Goal: Task Accomplishment & Management: Manage account settings

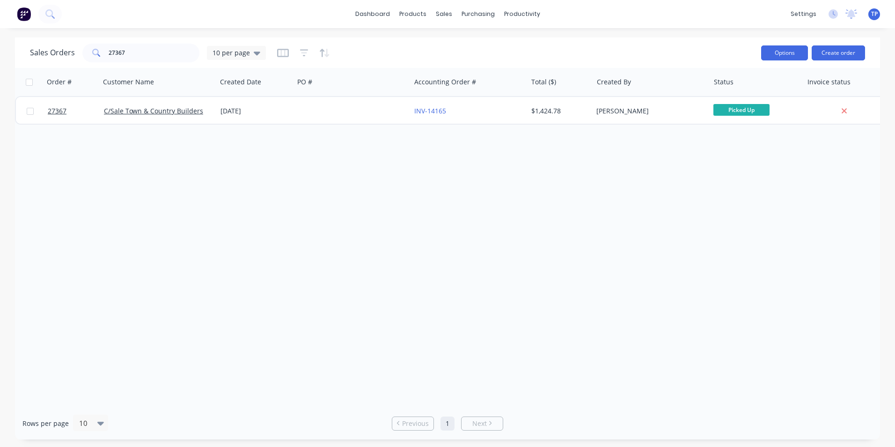
click at [771, 48] on button "Options" at bounding box center [784, 52] width 47 height 15
click at [707, 207] on div "Order # Customer Name Created Date PO # Accounting Order # Total ($) Created By…" at bounding box center [447, 237] width 865 height 339
click at [462, 45] on div "Sales Orders" at bounding box center [478, 45] width 38 height 8
click at [146, 48] on input "27367" at bounding box center [154, 53] width 91 height 19
type input "2"
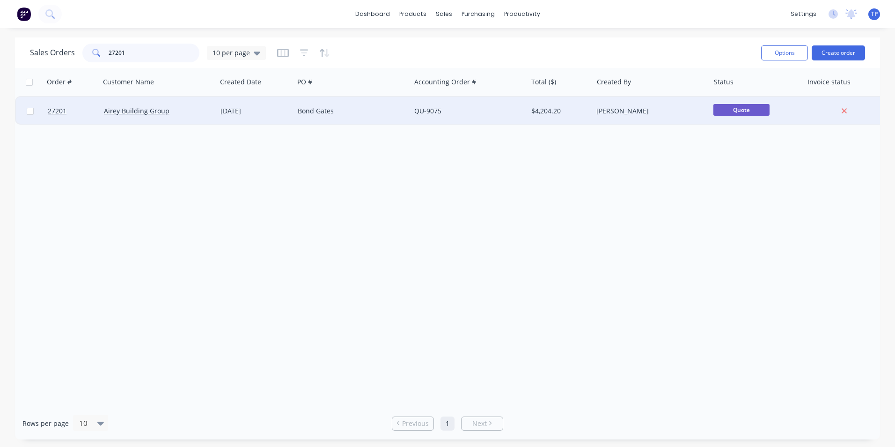
type input "27201"
click at [194, 109] on div "Airey Building Group" at bounding box center [156, 110] width 104 height 9
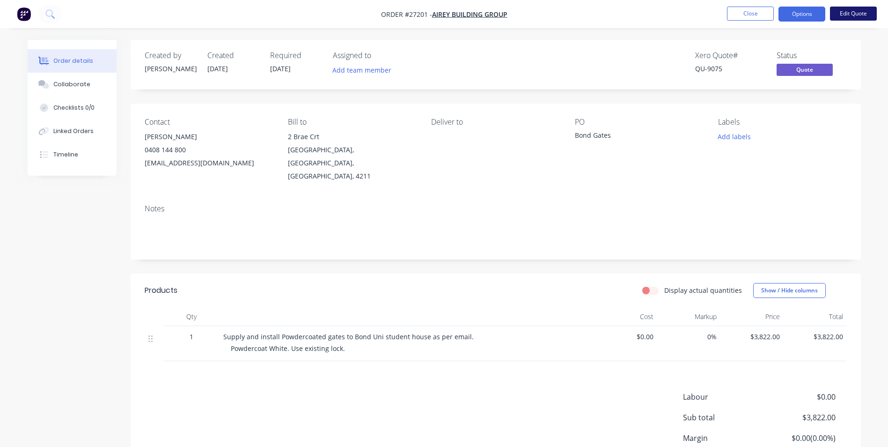
click at [845, 12] on button "Edit Quote" at bounding box center [853, 14] width 47 height 14
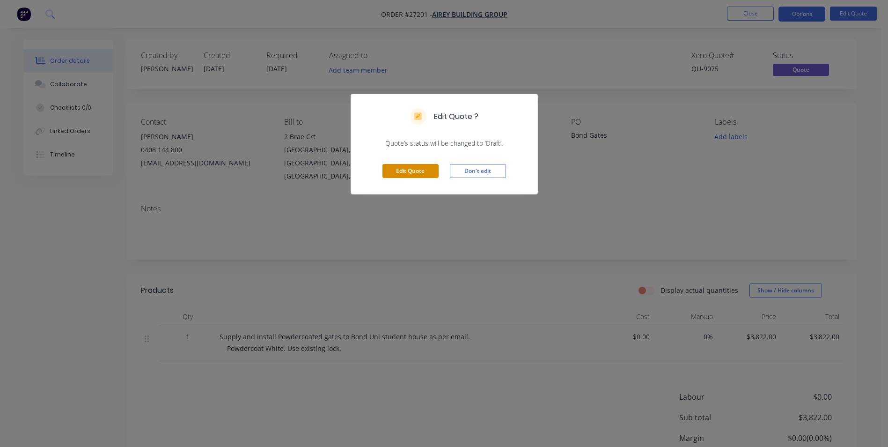
click at [406, 171] on button "Edit Quote" at bounding box center [411, 171] width 56 height 14
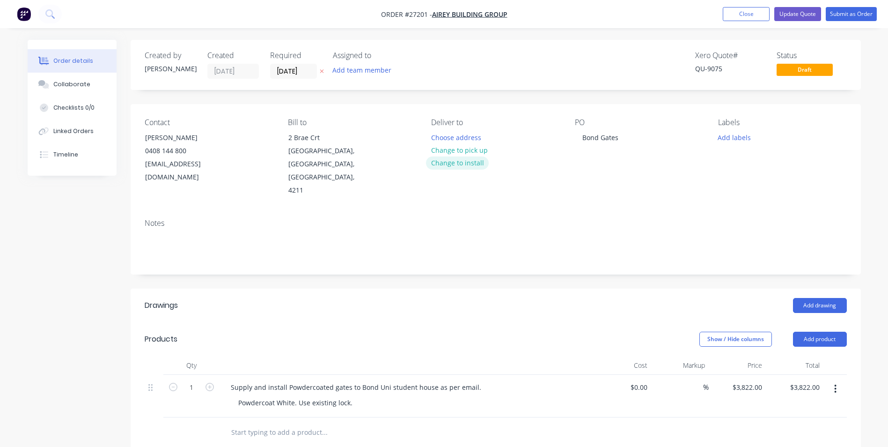
click at [471, 163] on button "Change to install" at bounding box center [457, 162] width 63 height 13
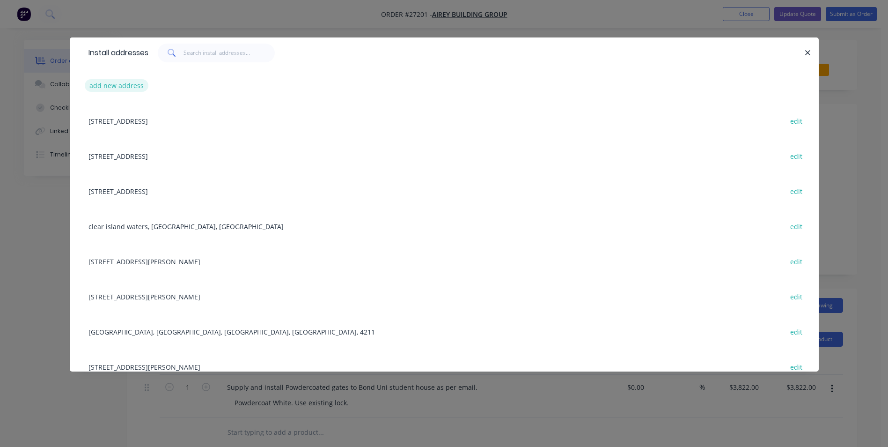
click at [128, 87] on button "add new address" at bounding box center [117, 85] width 64 height 13
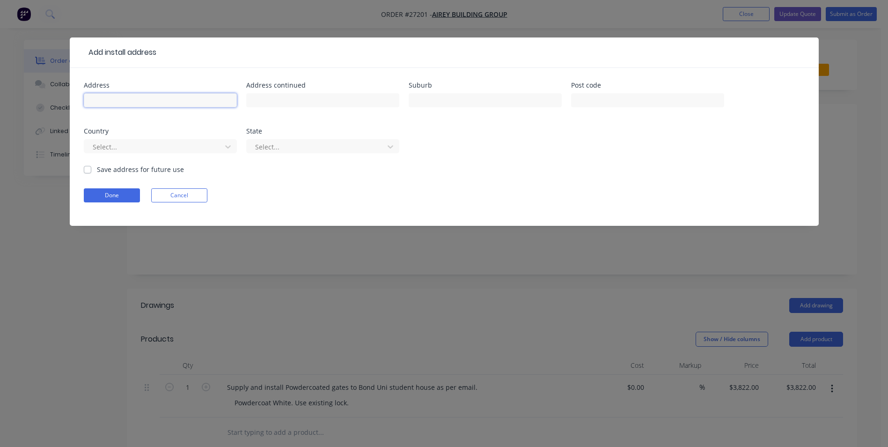
click at [117, 99] on input "text" at bounding box center [160, 100] width 153 height 14
type input "86 Cottesloe Dv"
click at [437, 99] on input "text" at bounding box center [485, 100] width 153 height 14
type input "Robina"
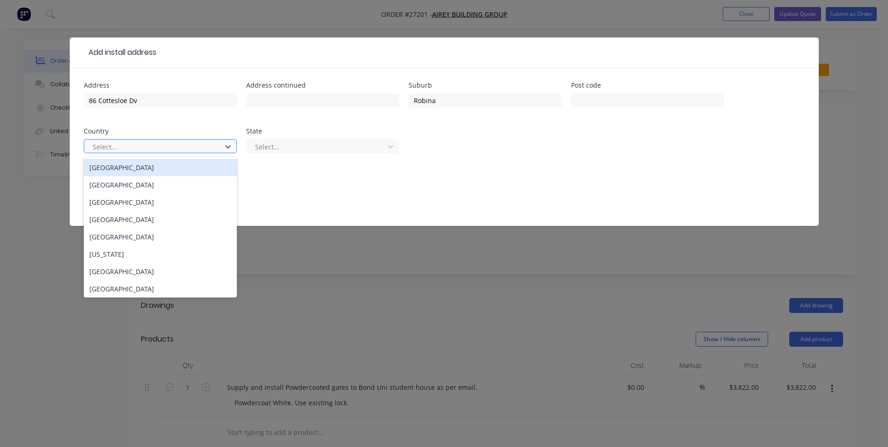
click at [141, 167] on div "[GEOGRAPHIC_DATA]" at bounding box center [160, 167] width 153 height 17
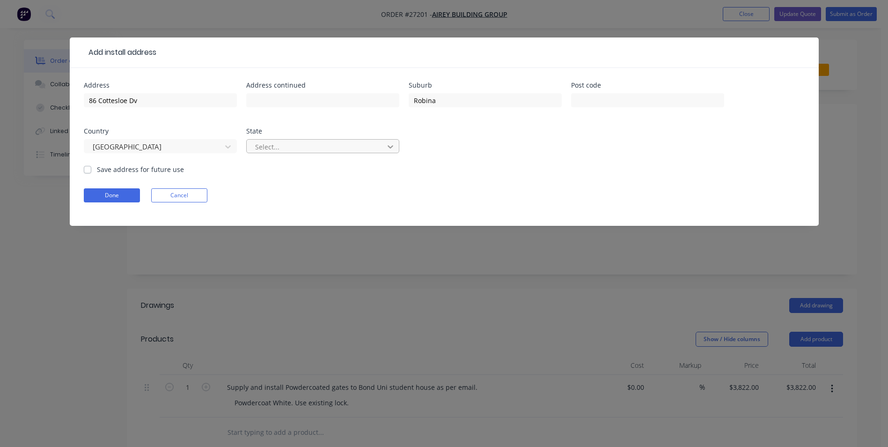
drag, startPoint x: 393, startPoint y: 145, endPoint x: 391, endPoint y: 151, distance: 5.9
click at [393, 146] on icon at bounding box center [390, 146] width 9 height 9
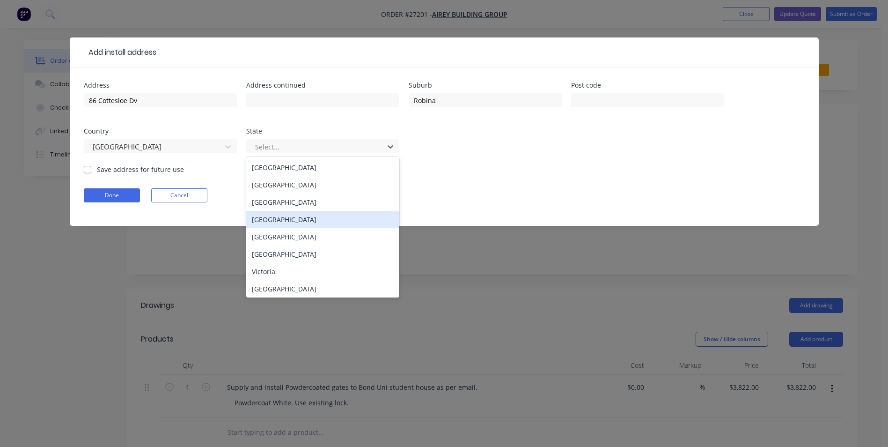
click at [259, 220] on div "[GEOGRAPHIC_DATA]" at bounding box center [322, 219] width 153 height 17
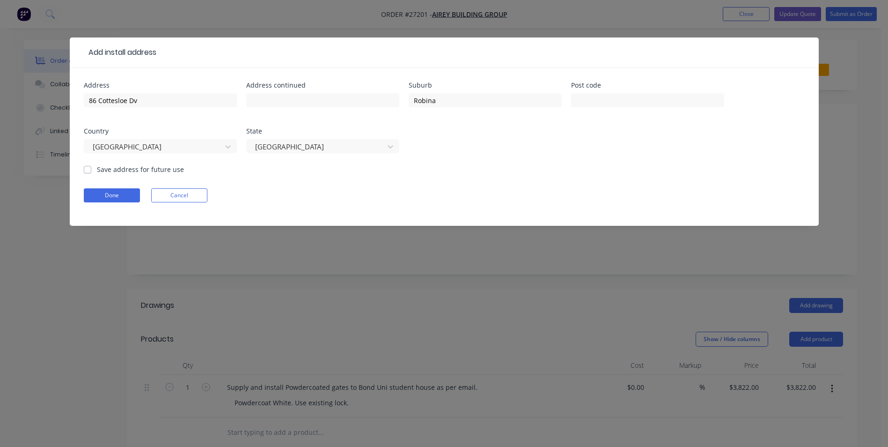
drag, startPoint x: 86, startPoint y: 170, endPoint x: 87, endPoint y: 180, distance: 10.3
click at [97, 170] on label "Save address for future use" at bounding box center [140, 169] width 87 height 10
click at [87, 170] on input "Save address for future use" at bounding box center [87, 168] width 7 height 9
checkbox input "true"
click at [109, 197] on button "Done" at bounding box center [112, 195] width 56 height 14
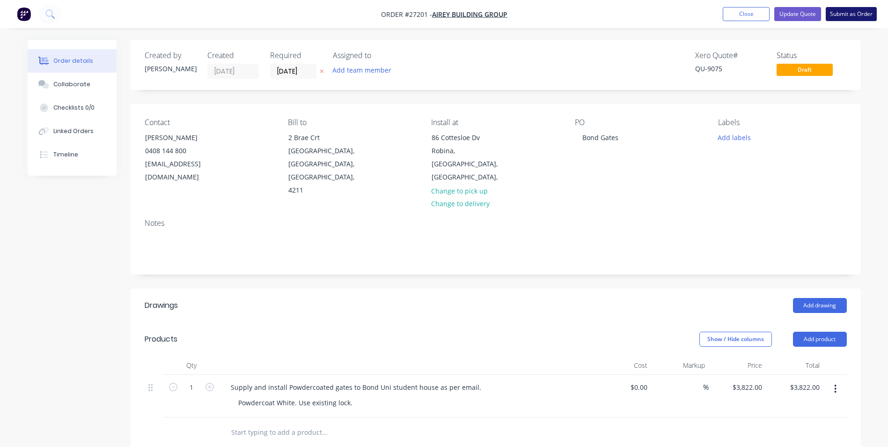
click at [838, 13] on button "Submit as Order" at bounding box center [851, 14] width 51 height 14
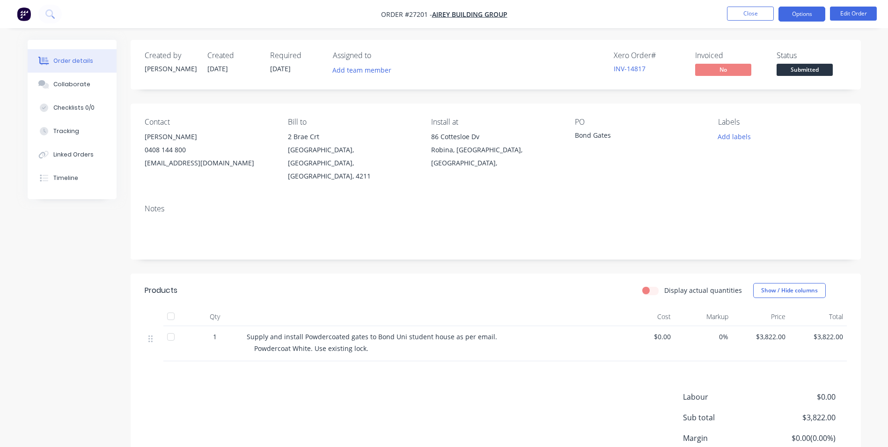
click at [786, 14] on button "Options" at bounding box center [802, 14] width 47 height 15
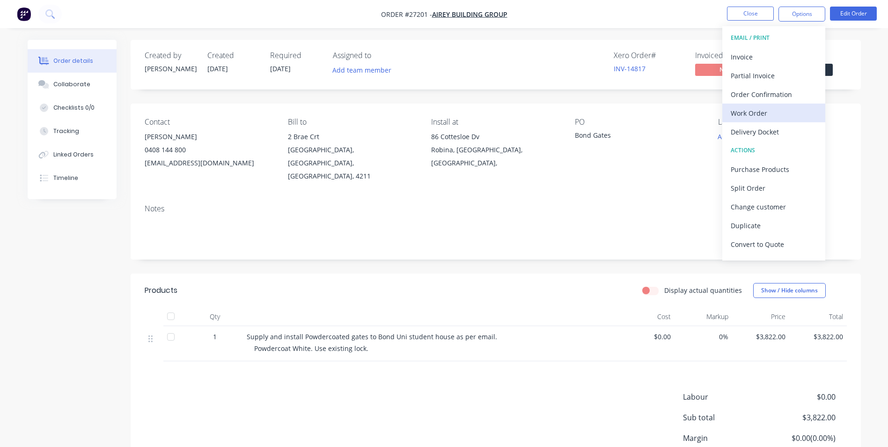
click at [752, 116] on div "Work Order" at bounding box center [774, 113] width 86 height 14
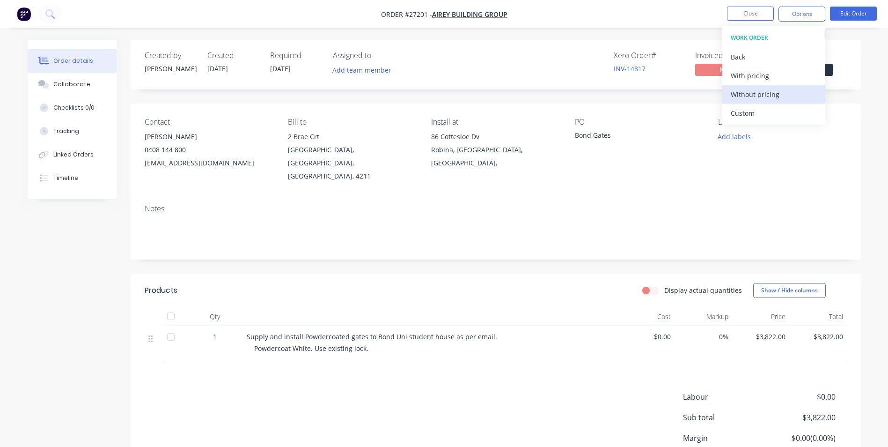
click at [743, 93] on div "Without pricing" at bounding box center [774, 95] width 86 height 14
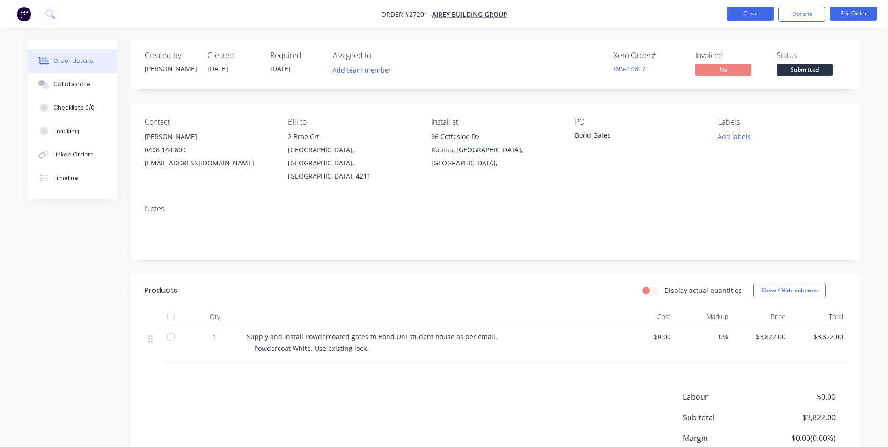
click at [745, 11] on button "Close" at bounding box center [750, 14] width 47 height 14
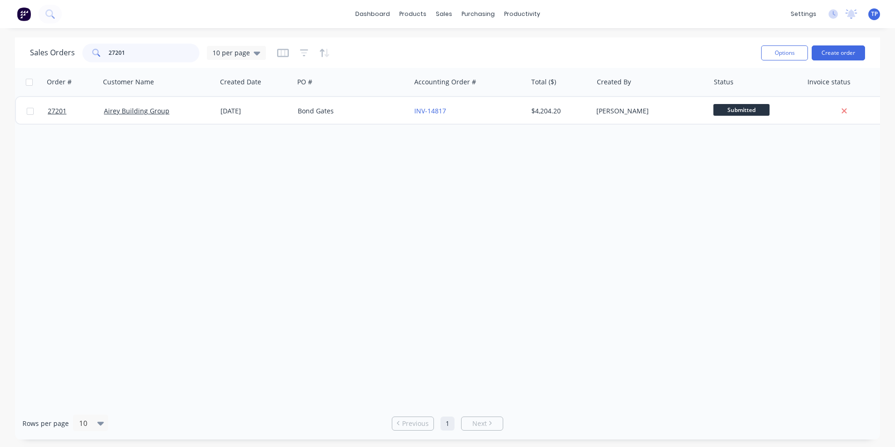
click at [134, 50] on input "27201" at bounding box center [154, 53] width 91 height 19
type input "2"
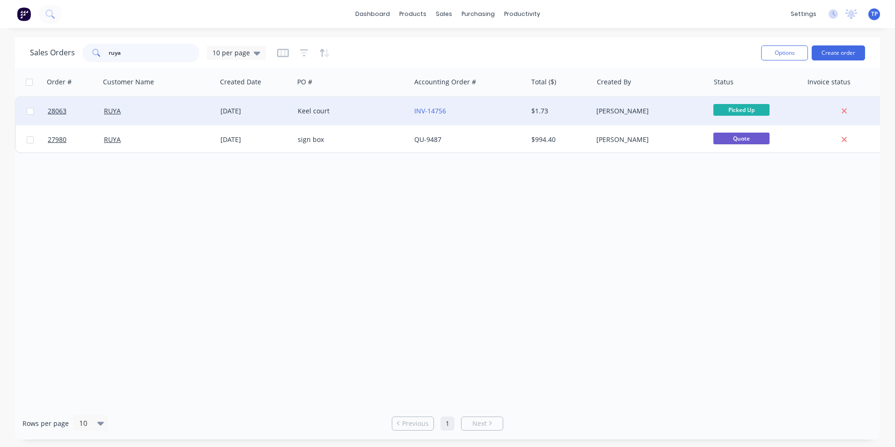
type input "ruya"
click at [172, 107] on div "RUYA" at bounding box center [156, 110] width 104 height 9
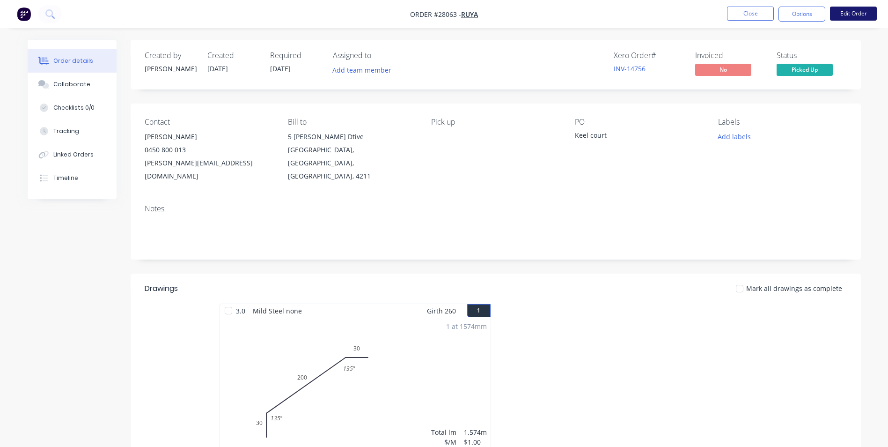
click at [840, 13] on button "Edit Order" at bounding box center [853, 14] width 47 height 14
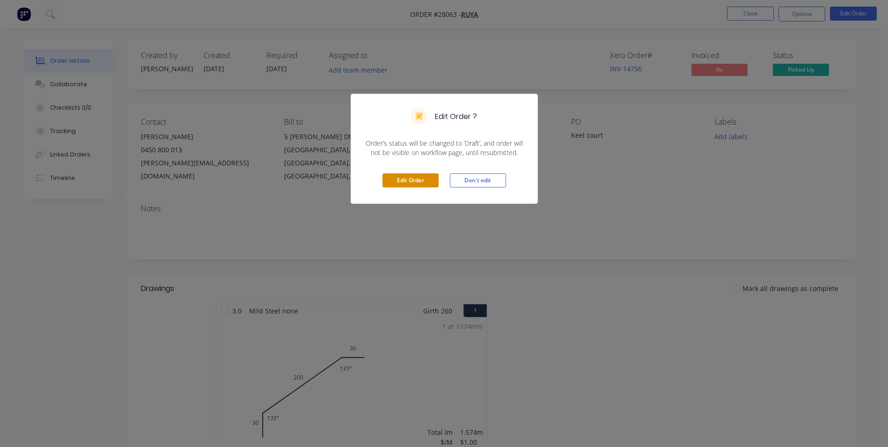
click at [421, 177] on button "Edit Order" at bounding box center [411, 180] width 56 height 14
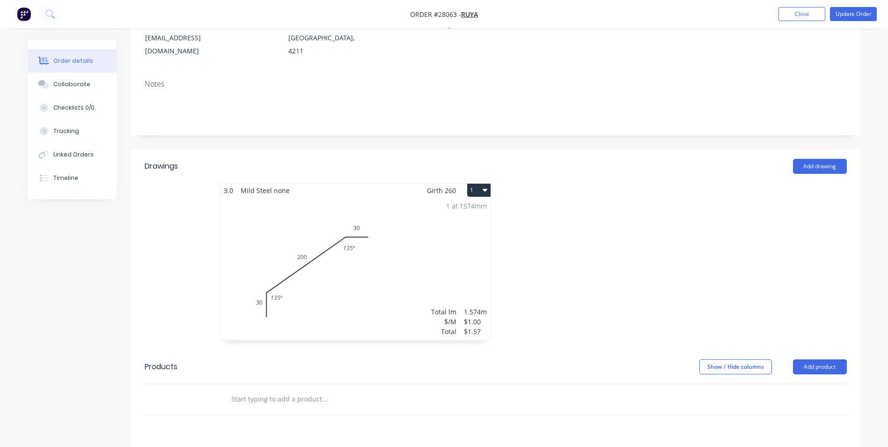
scroll to position [281, 0]
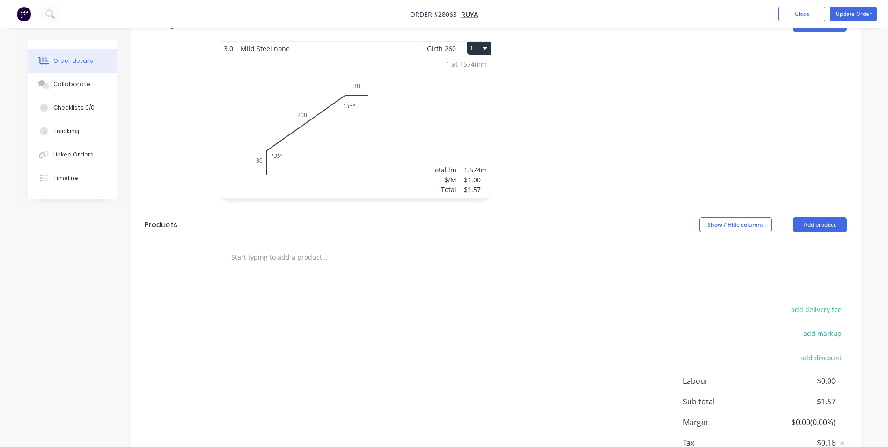
click at [396, 127] on div "1 at 1574mm Total lm $/M Total 1.574m $1.00 $1.57" at bounding box center [355, 126] width 271 height 143
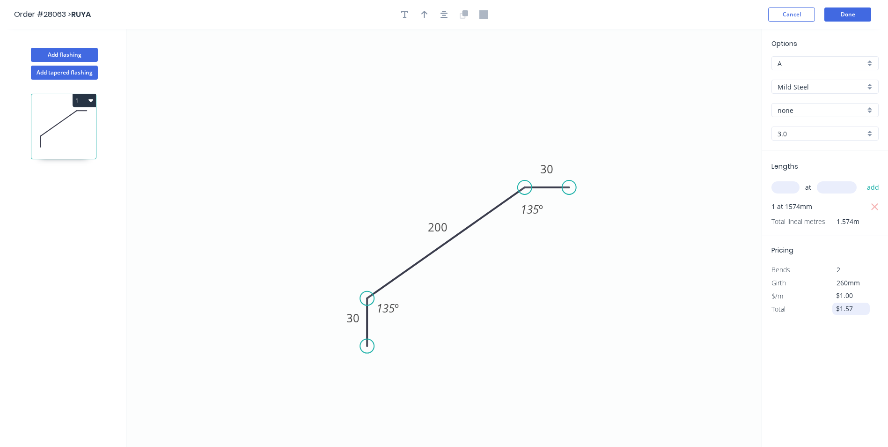
drag, startPoint x: 862, startPoint y: 302, endPoint x: 860, endPoint y: 312, distance: 10.0
click at [860, 307] on input "$1.57" at bounding box center [852, 308] width 32 height 13
type input "$117.00"
click at [823, 356] on div "Options A A Mild Steel Mild Steel none none 3.0 3.0 Lengths at add 1 at 1574mm …" at bounding box center [825, 238] width 126 height 419
click at [834, 14] on button "Done" at bounding box center [848, 14] width 47 height 14
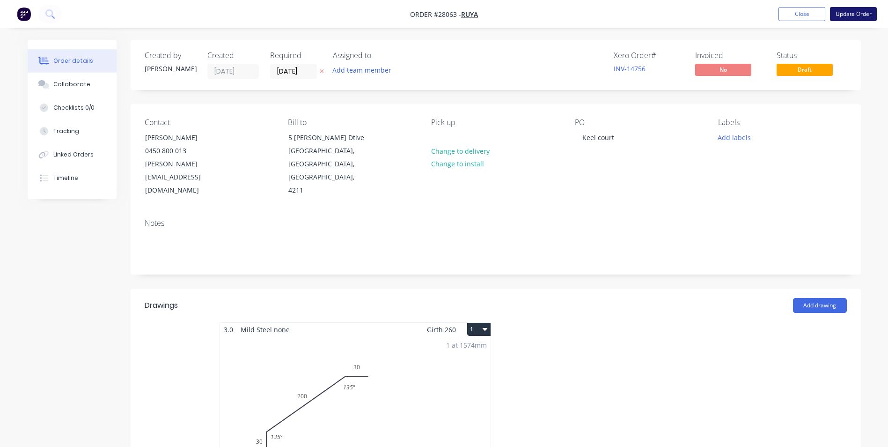
click at [848, 13] on button "Update Order" at bounding box center [853, 14] width 47 height 14
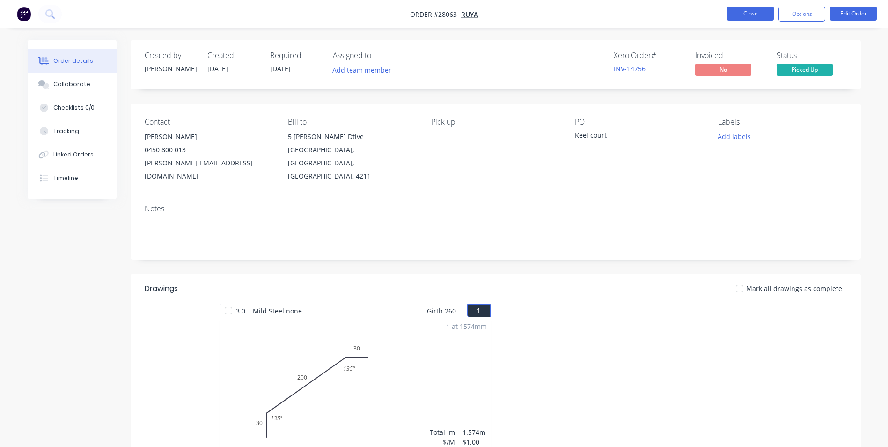
click at [734, 12] on button "Close" at bounding box center [750, 14] width 47 height 14
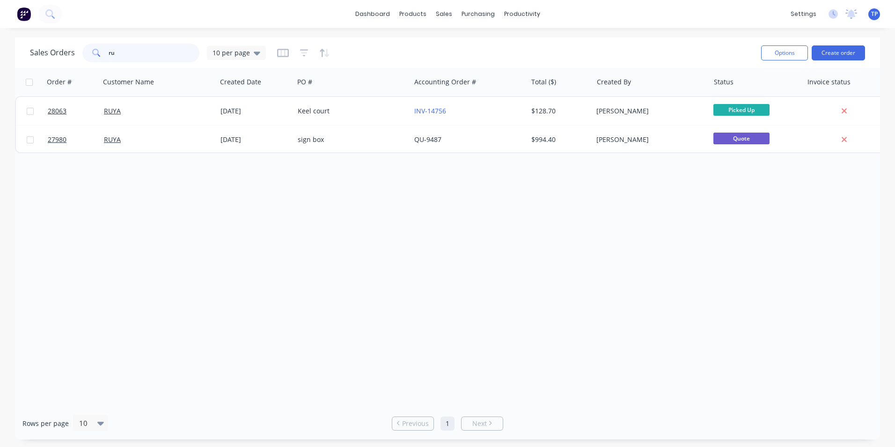
type input "r"
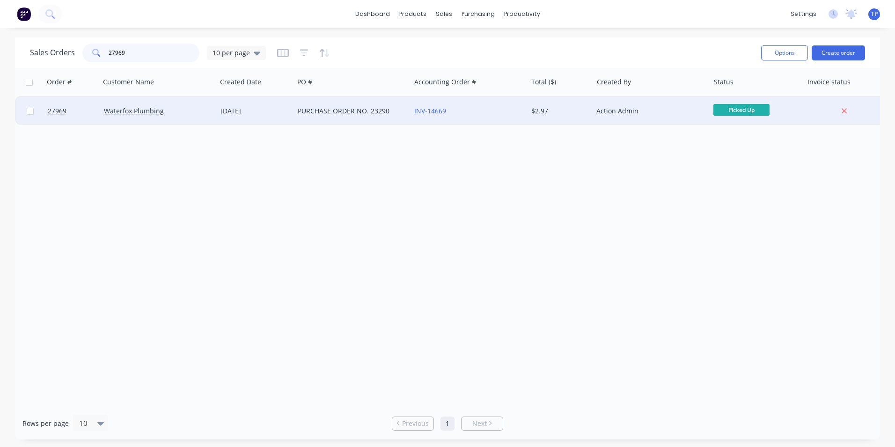
type input "27969"
click at [192, 111] on div "Waterfox Plumbing" at bounding box center [156, 110] width 104 height 9
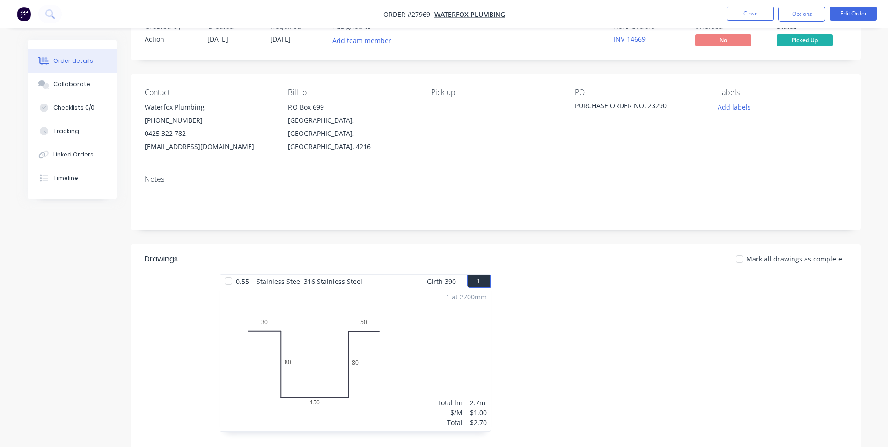
scroll to position [94, 0]
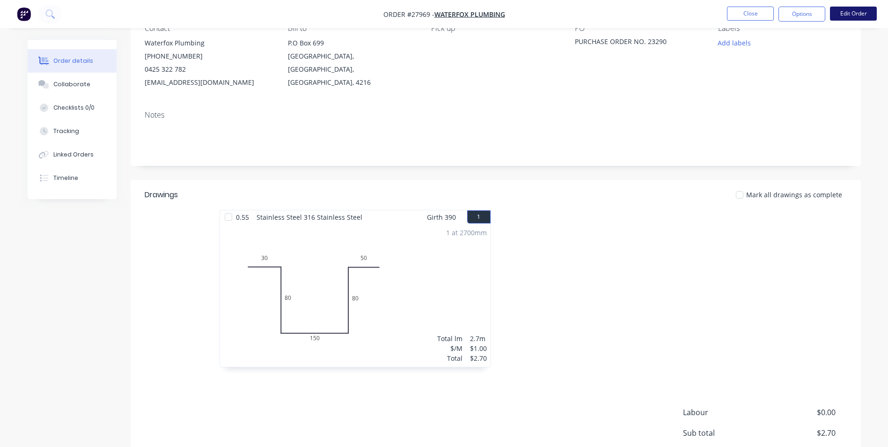
click at [848, 14] on button "Edit Order" at bounding box center [853, 14] width 47 height 14
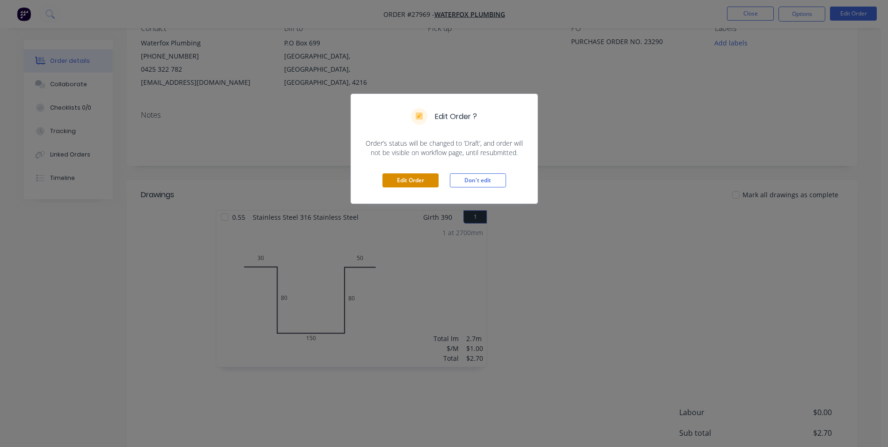
click at [407, 177] on button "Edit Order" at bounding box center [411, 180] width 56 height 14
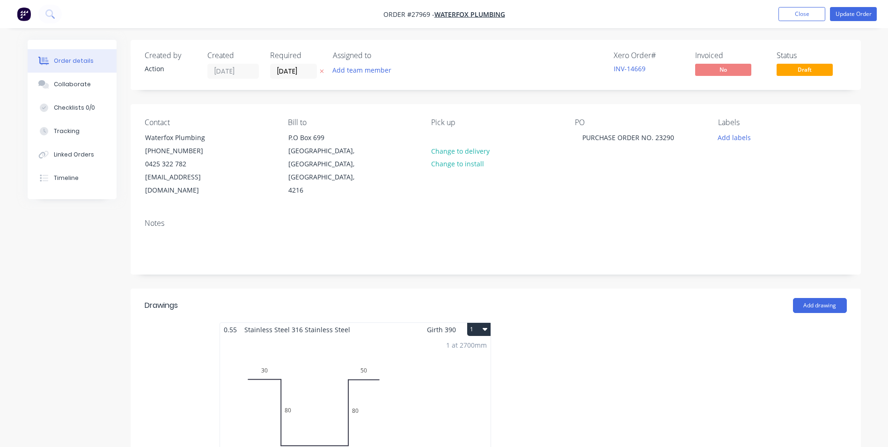
click at [457, 360] on div "1 at 2700mm Total lm $/M Total 2.7m $1.00 $2.70" at bounding box center [355, 407] width 271 height 143
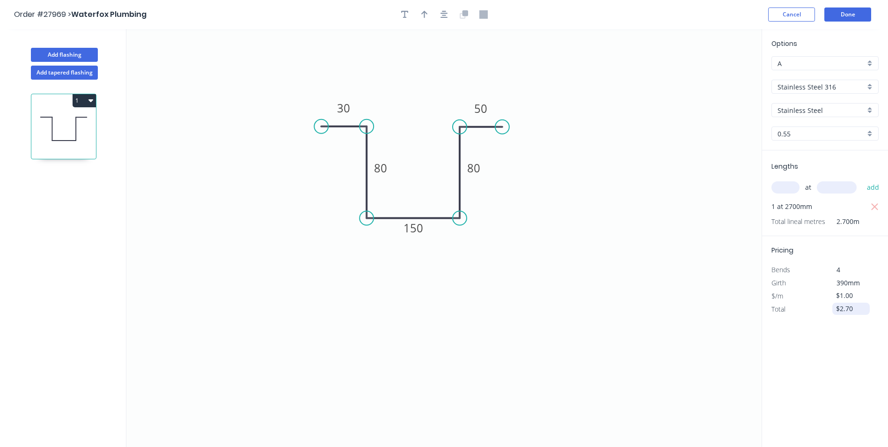
click at [854, 310] on input "$2.70" at bounding box center [852, 308] width 32 height 13
type input "$"
type input "$113.70"
click at [824, 361] on div "Options A A Stainless Steel 316 Stainless Steel 316 Stainless Steel Stainless S…" at bounding box center [825, 238] width 126 height 419
click at [856, 10] on button "Done" at bounding box center [848, 14] width 47 height 14
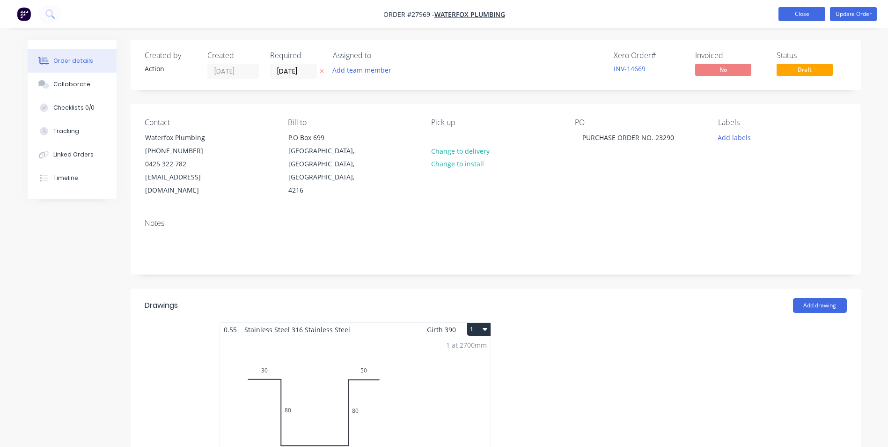
click at [786, 17] on button "Close" at bounding box center [802, 14] width 47 height 14
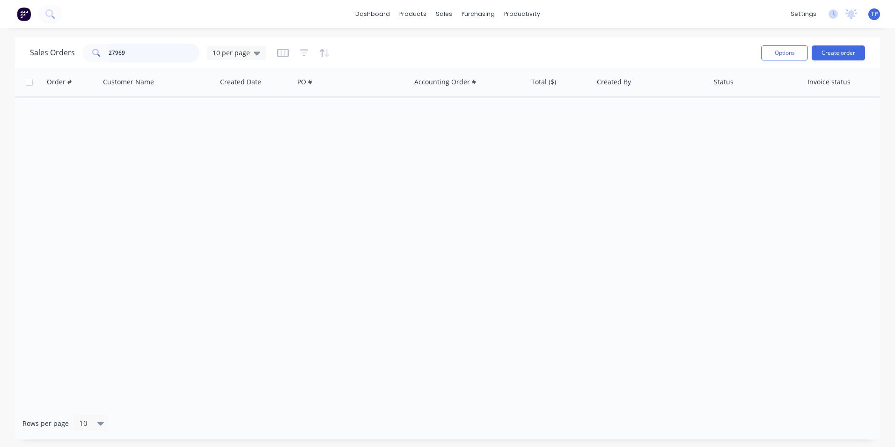
click at [138, 53] on input "27969" at bounding box center [154, 53] width 91 height 19
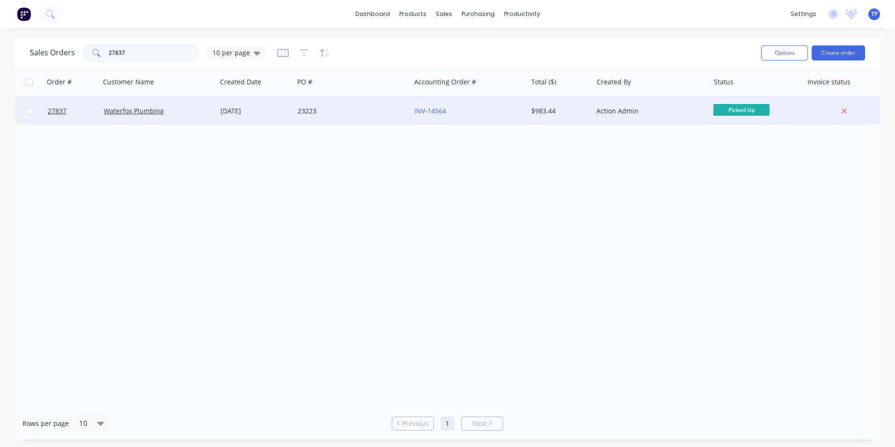
type input "27837"
click at [179, 107] on div "Waterfox Plumbing" at bounding box center [156, 110] width 104 height 9
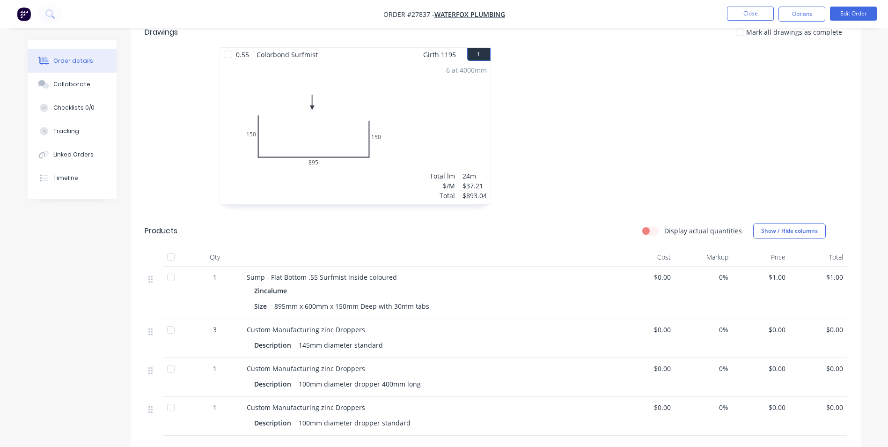
scroll to position [412, 0]
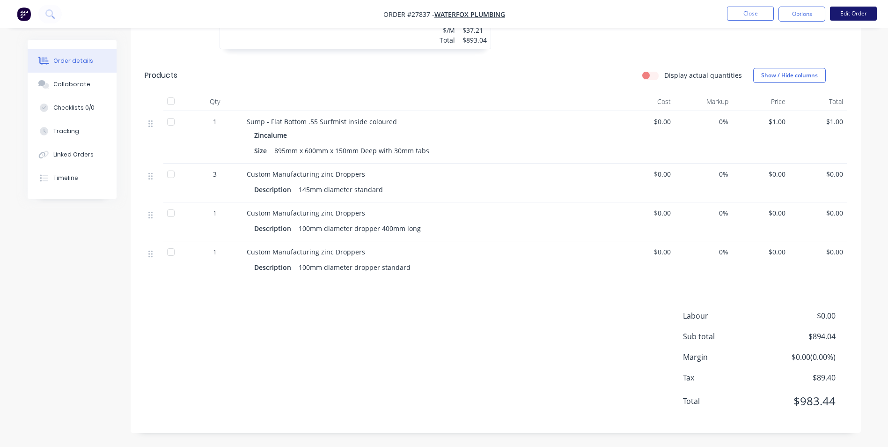
click at [848, 12] on button "Edit Order" at bounding box center [853, 14] width 47 height 14
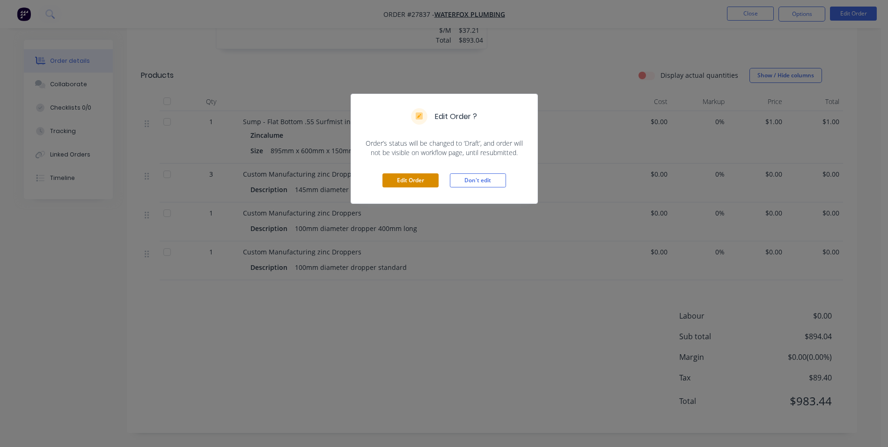
click at [429, 179] on button "Edit Order" at bounding box center [411, 180] width 56 height 14
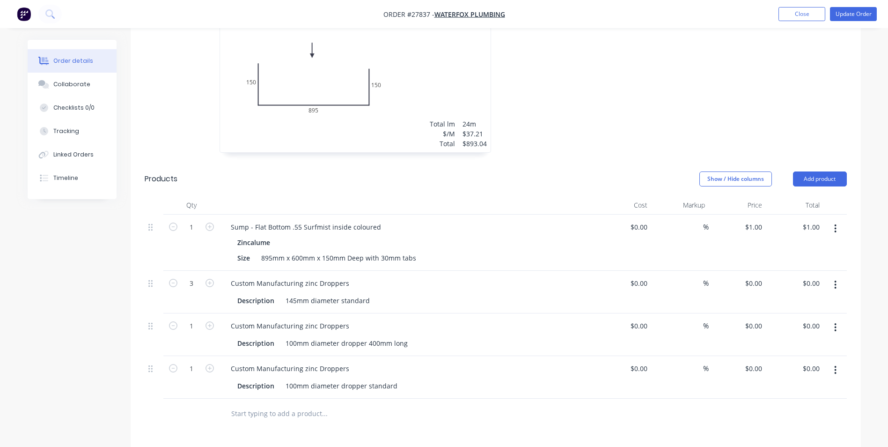
scroll to position [328, 0]
click at [813, 219] on input "1.00" at bounding box center [813, 226] width 22 height 14
type input "140"
type input "$140.00"
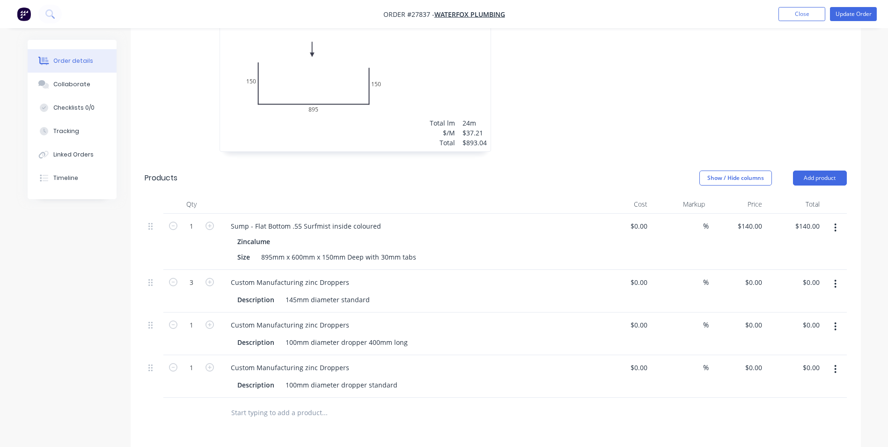
click at [413, 270] on div "Custom Manufacturing zinc Droppers Description 145mm diameter standard" at bounding box center [407, 291] width 375 height 43
click at [811, 318] on input "0.00" at bounding box center [813, 325] width 22 height 14
type input "30"
type input "$30.00"
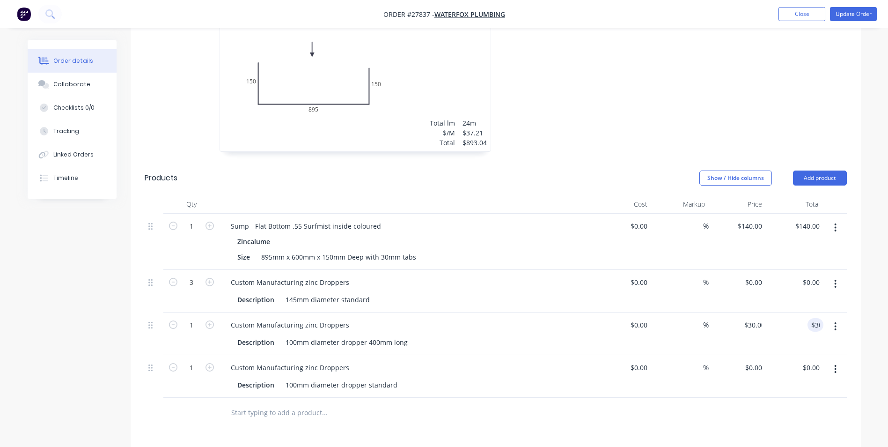
click at [768, 398] on div at bounding box center [496, 413] width 702 height 30
click at [817, 275] on input "0.00" at bounding box center [813, 282] width 22 height 14
type input "30"
type input "$10.00"
type input "$30.00"
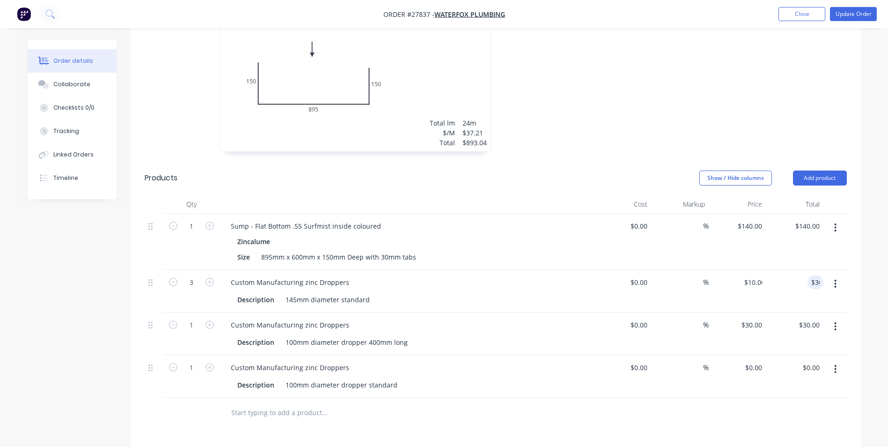
click at [597, 288] on div "$0.00 $0.00" at bounding box center [623, 291] width 58 height 43
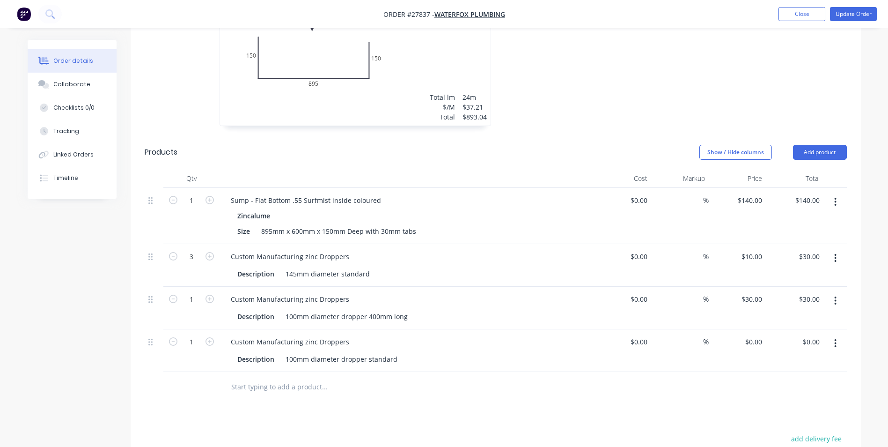
scroll to position [375, 0]
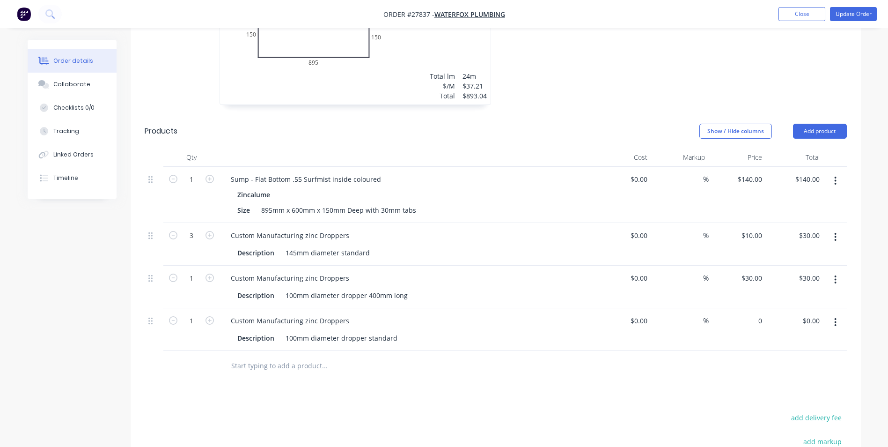
click at [758, 314] on input "0" at bounding box center [756, 321] width 22 height 14
type input "$3.85"
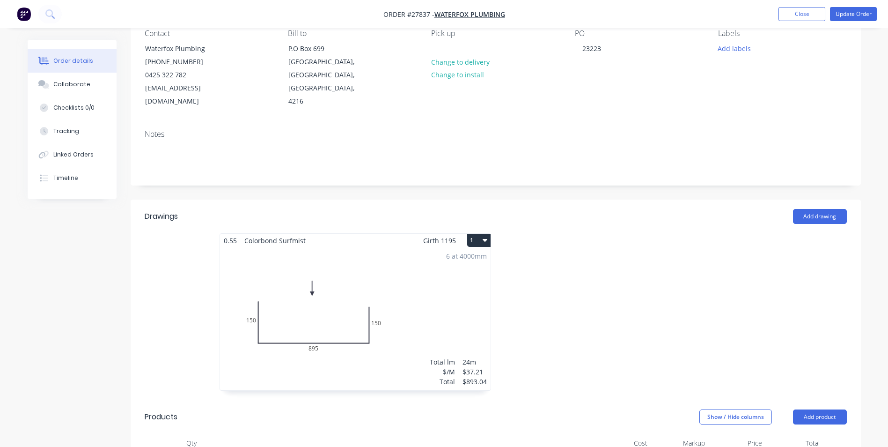
scroll to position [0, 0]
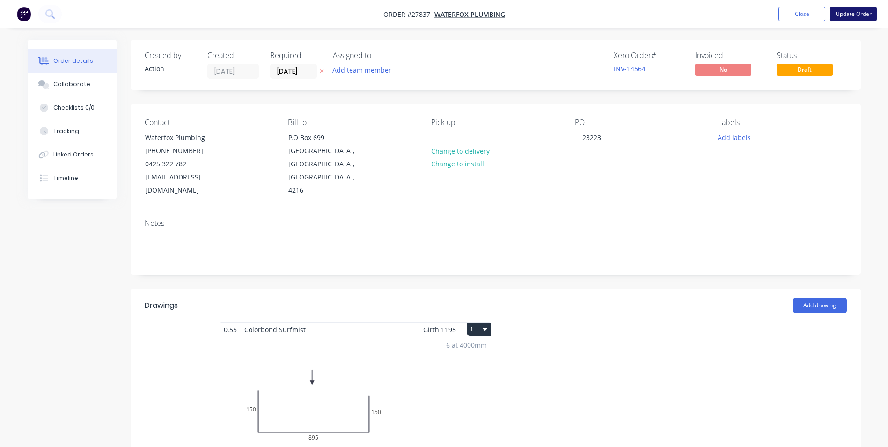
click at [857, 11] on button "Update Order" at bounding box center [853, 14] width 47 height 14
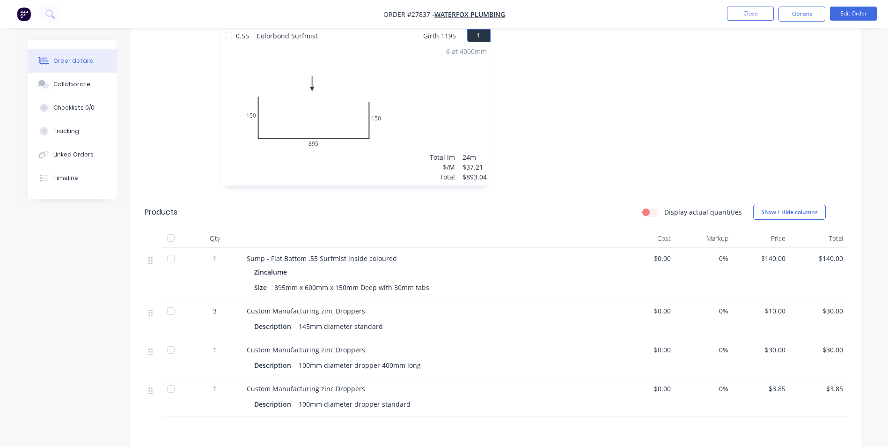
scroll to position [187, 0]
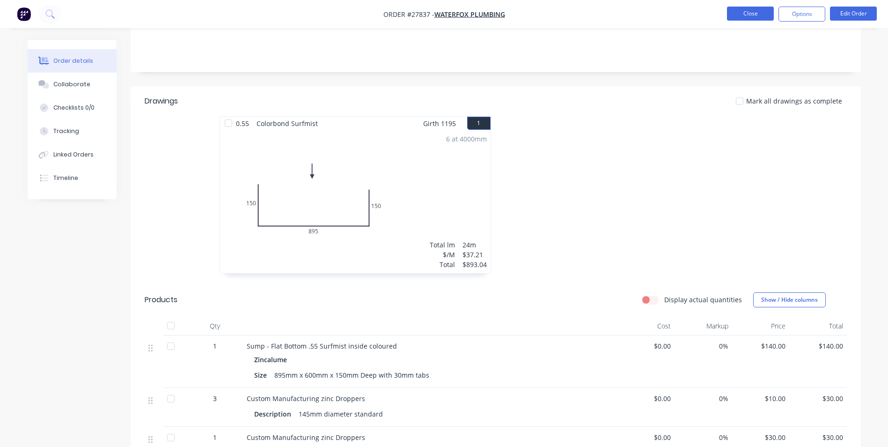
click at [740, 12] on button "Close" at bounding box center [750, 14] width 47 height 14
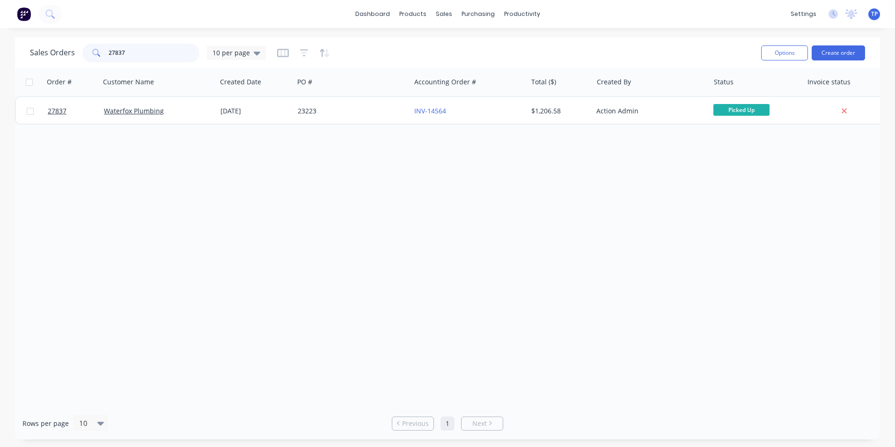
click at [136, 54] on input "27837" at bounding box center [154, 53] width 91 height 19
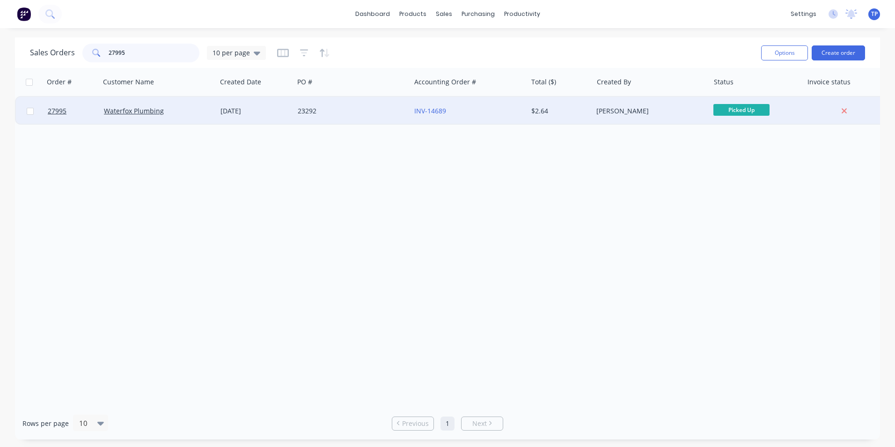
type input "27995"
click at [181, 109] on div "Waterfox Plumbing" at bounding box center [156, 110] width 104 height 9
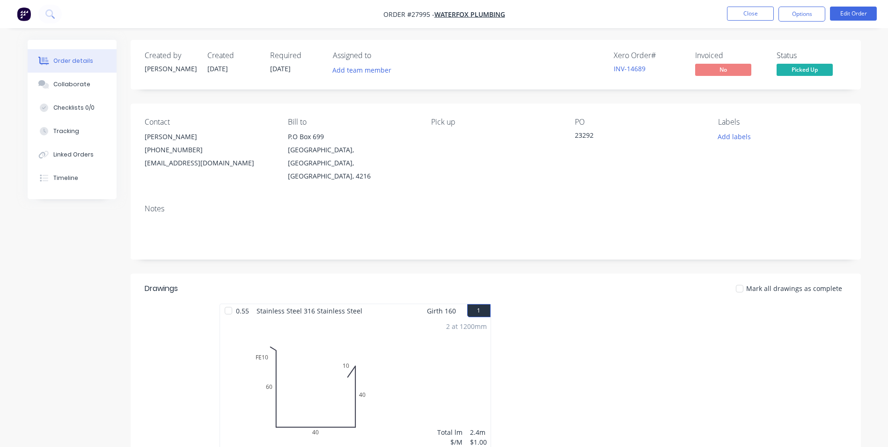
click at [370, 342] on div "2 at 1200mm Total lm $/M Total 2.4m $1.00 $2.40" at bounding box center [355, 388] width 271 height 143
click at [844, 14] on button "Edit Order" at bounding box center [853, 14] width 47 height 14
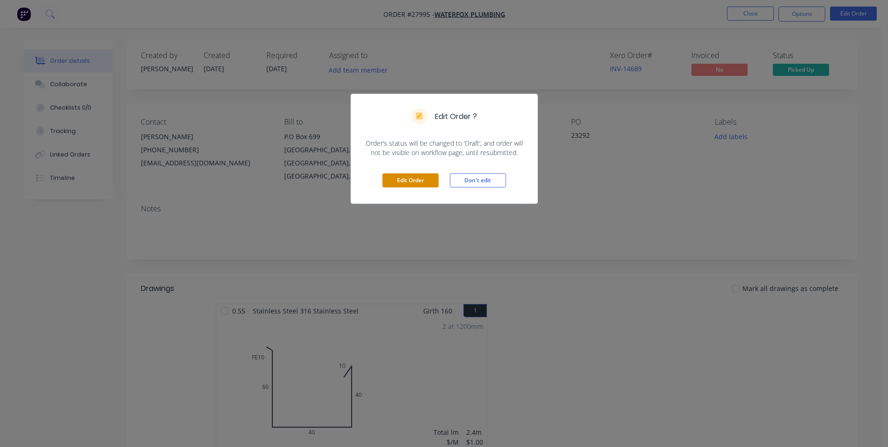
click at [430, 179] on button "Edit Order" at bounding box center [411, 180] width 56 height 14
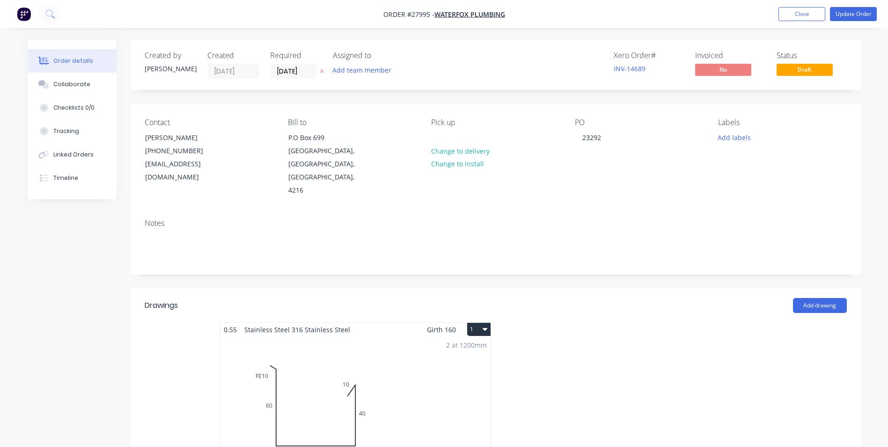
click at [428, 367] on div "2 at 1200mm Total lm $/M Total 2.4m $1.00 $2.40" at bounding box center [355, 407] width 271 height 143
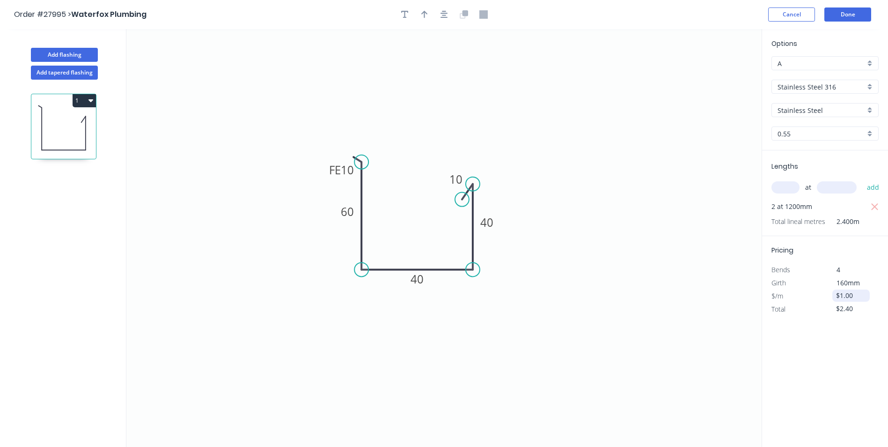
click at [854, 294] on input "$1.00" at bounding box center [852, 295] width 32 height 13
type input "$1.00"
click at [841, 383] on div "Options A A Stainless Steel 316 Stainless Steel 316 Stainless Steel Stainless S…" at bounding box center [825, 238] width 126 height 419
click at [857, 309] on input "$2.40" at bounding box center [852, 308] width 32 height 13
type input "$75.45"
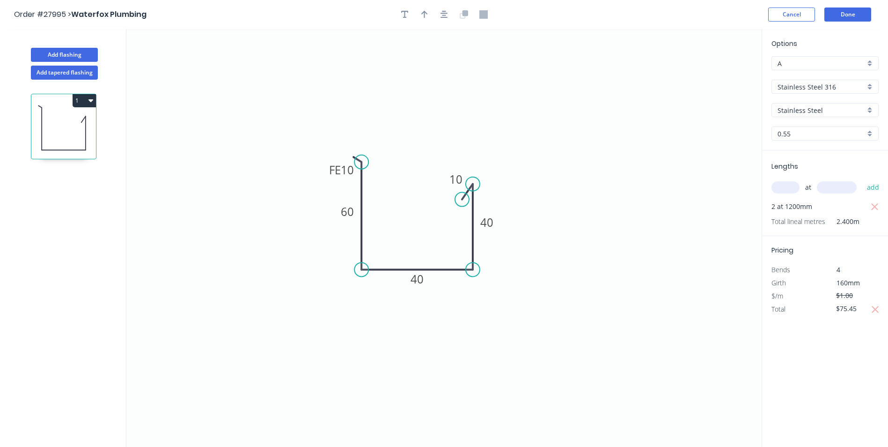
drag, startPoint x: 846, startPoint y: 351, endPoint x: 841, endPoint y: 352, distance: 4.8
click at [845, 351] on div "Options A A Stainless Steel 316 Stainless Steel 316 Stainless Steel Stainless S…" at bounding box center [825, 238] width 126 height 419
click at [841, 12] on button "Done" at bounding box center [848, 14] width 47 height 14
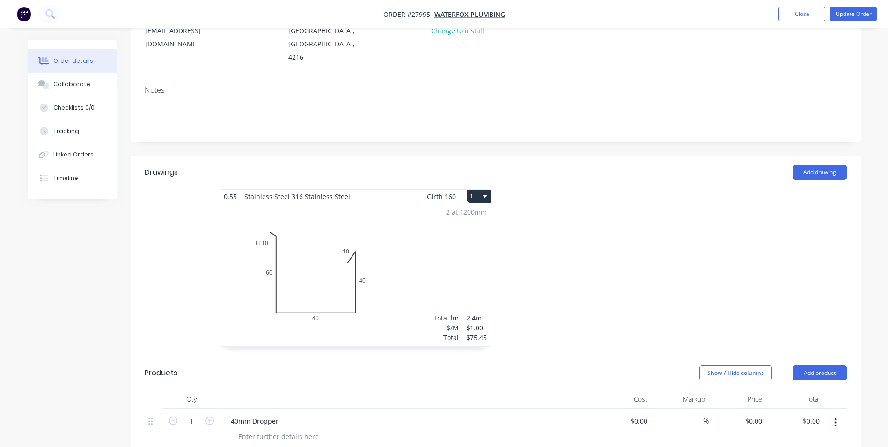
scroll to position [328, 0]
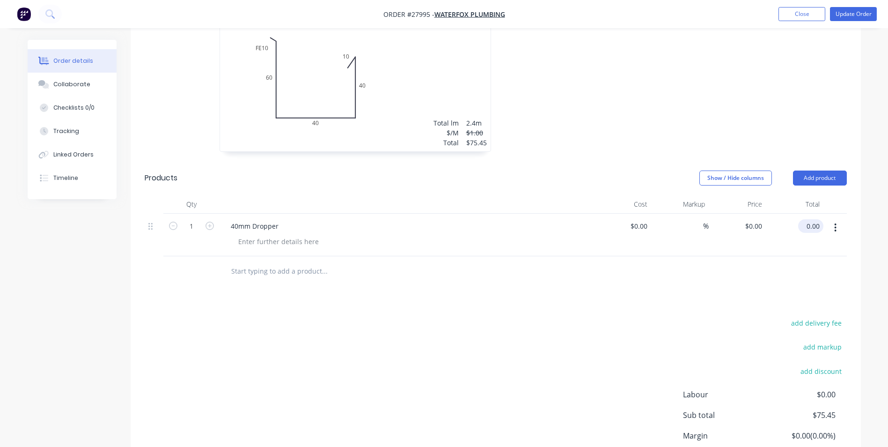
click at [820, 219] on input "0.00" at bounding box center [813, 226] width 22 height 14
type input "30"
type input "$30.00"
click at [801, 280] on div "Drawings Add drawing 0.55 Stainless Steel 316 Stainless Steel Girth 160 1 0 FE …" at bounding box center [496, 236] width 730 height 551
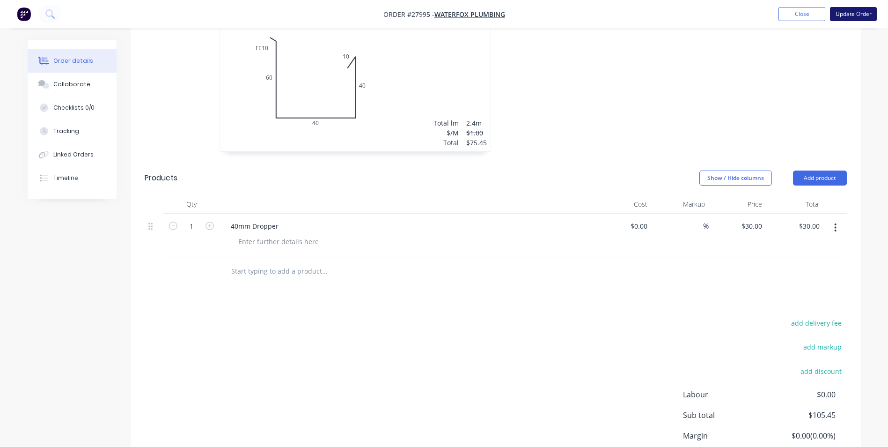
click at [852, 13] on button "Update Order" at bounding box center [853, 14] width 47 height 14
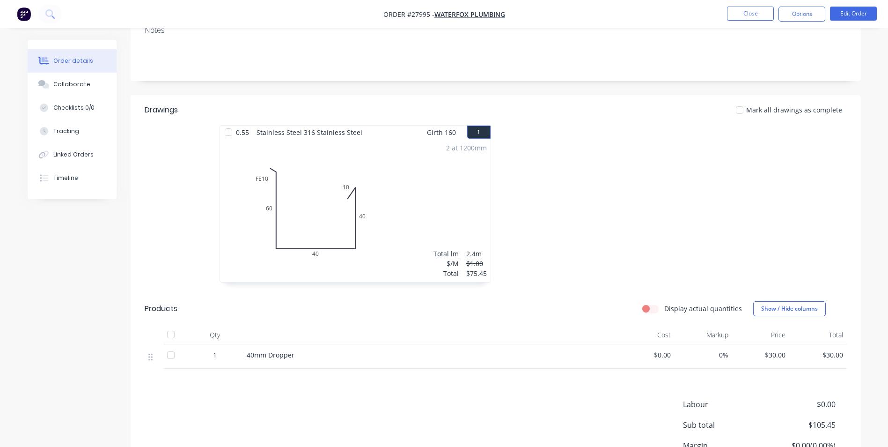
scroll to position [254, 0]
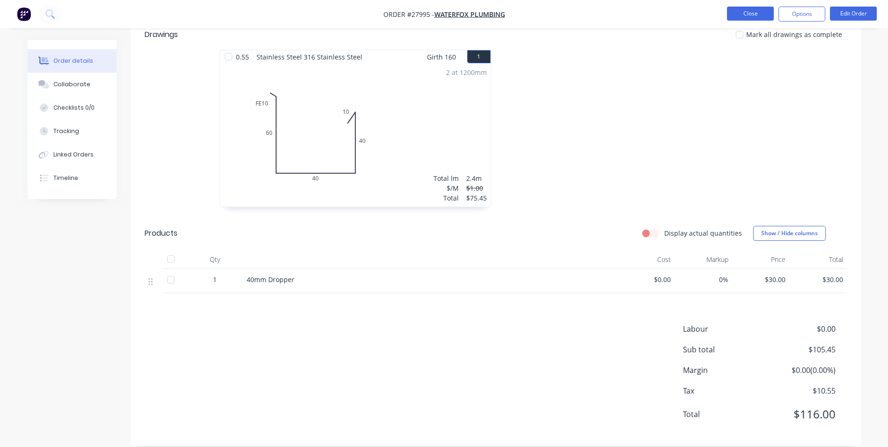
click at [732, 15] on button "Close" at bounding box center [750, 14] width 47 height 14
